Goal: Find specific page/section: Find specific page/section

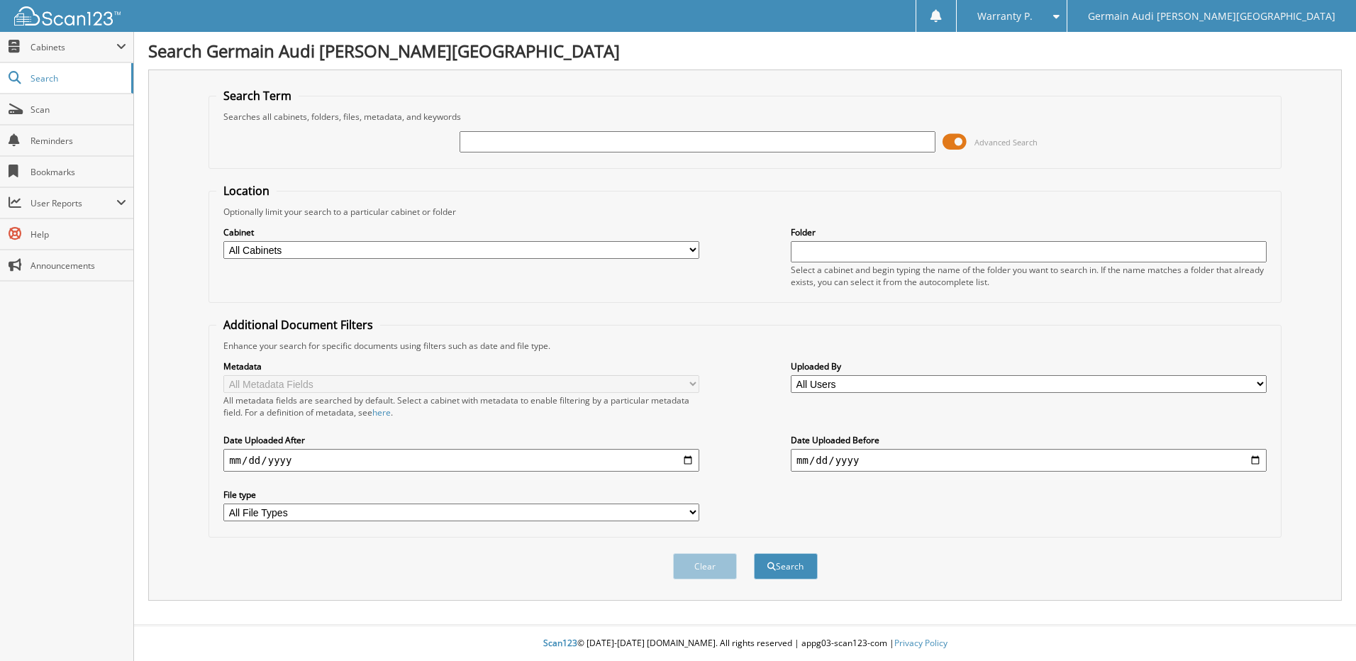
click at [503, 147] on input "text" at bounding box center [698, 141] width 476 height 21
type input "47008"
click at [754, 553] on button "Search" at bounding box center [786, 566] width 64 height 26
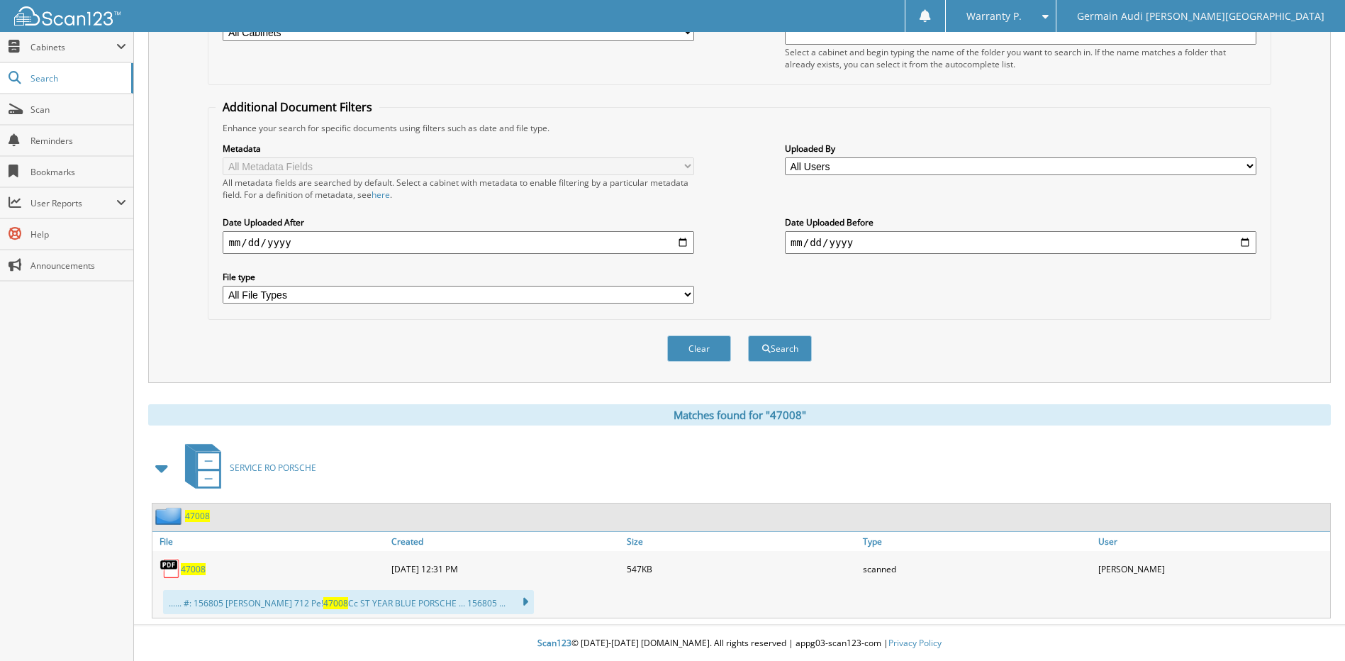
scroll to position [218, 0]
click at [194, 573] on span "47008" at bounding box center [193, 569] width 25 height 12
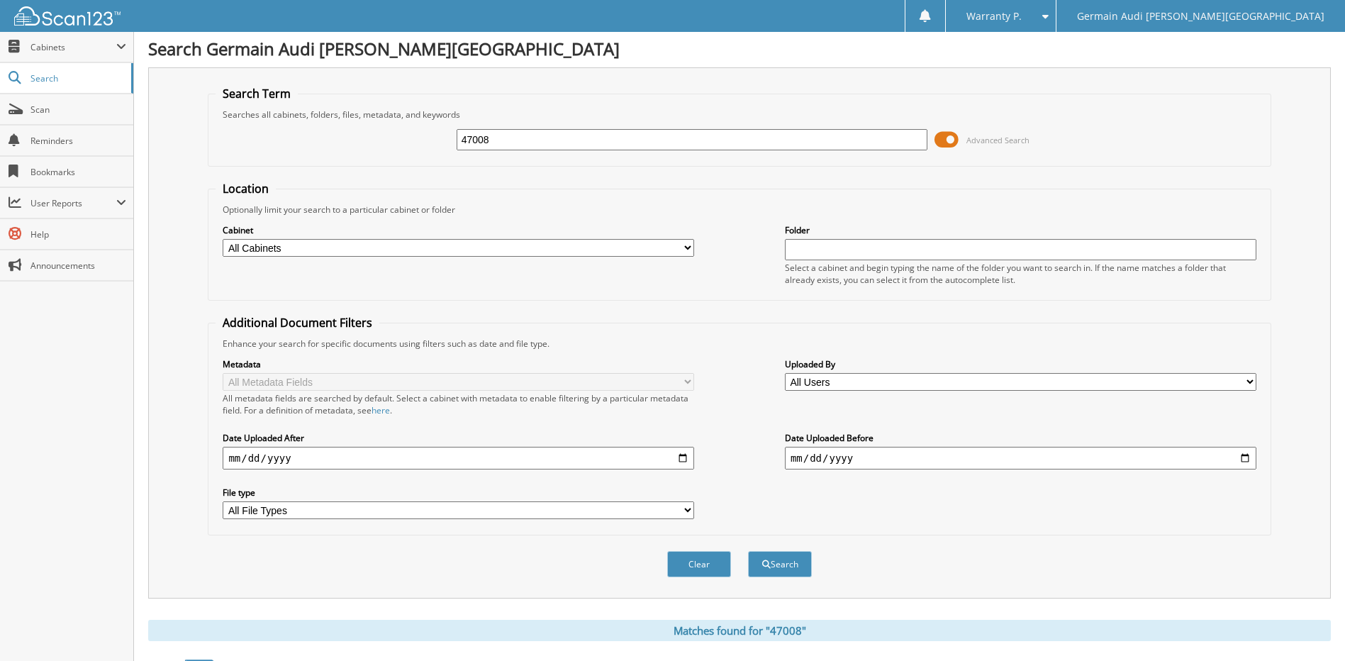
scroll to position [0, 0]
click at [47, 48] on span "Cabinets" at bounding box center [73, 47] width 86 height 12
